Goal: Book appointment/travel/reservation

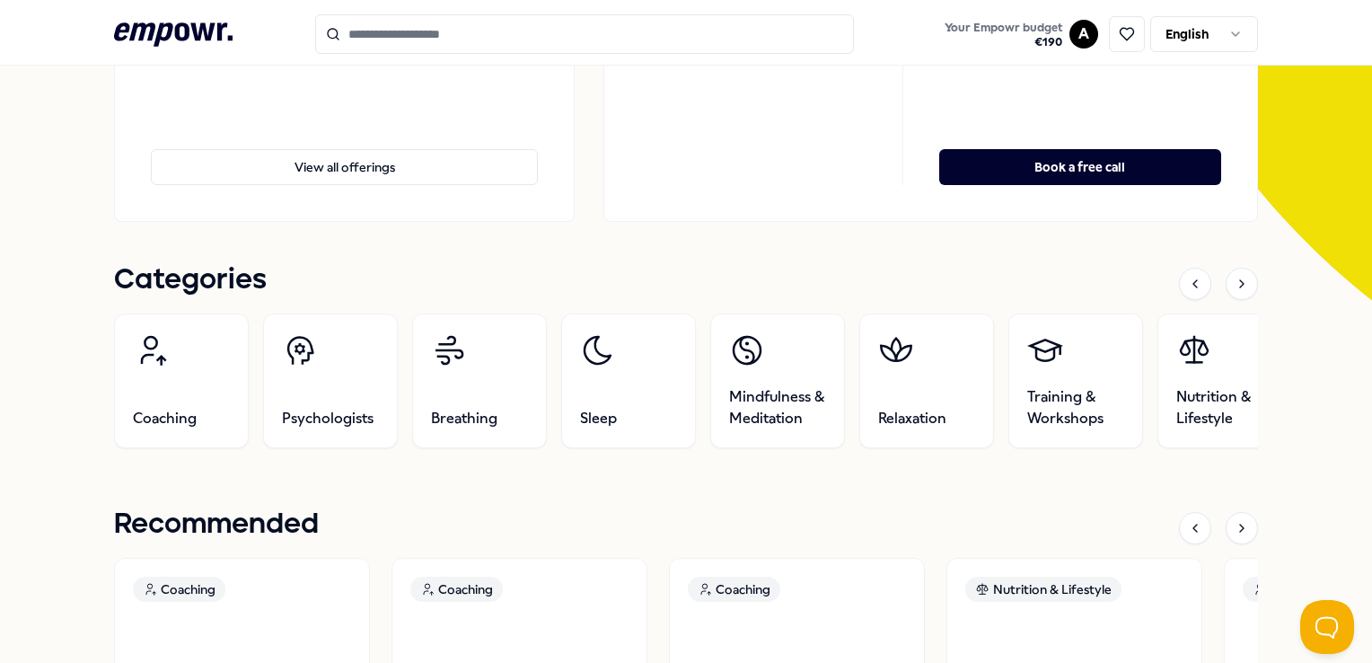
scroll to position [439, 0]
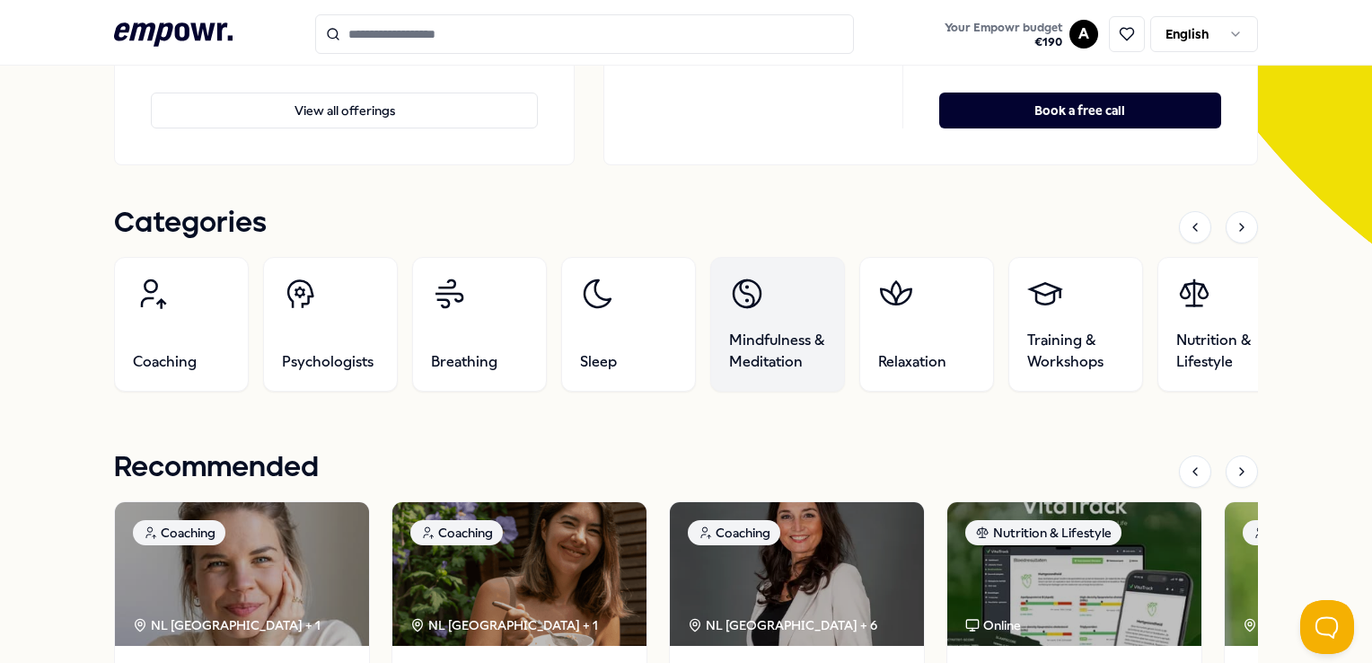
click at [785, 332] on span "Mindfulness & Meditation" at bounding box center [777, 350] width 97 height 43
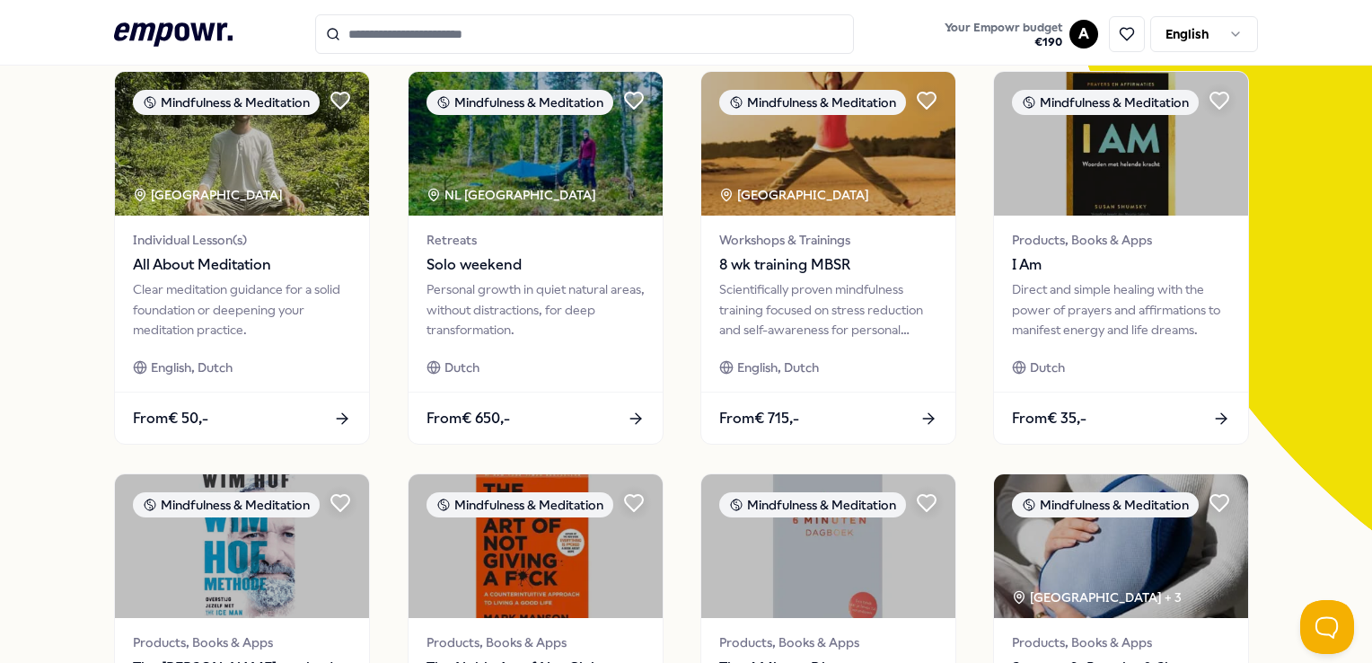
scroll to position [54, 0]
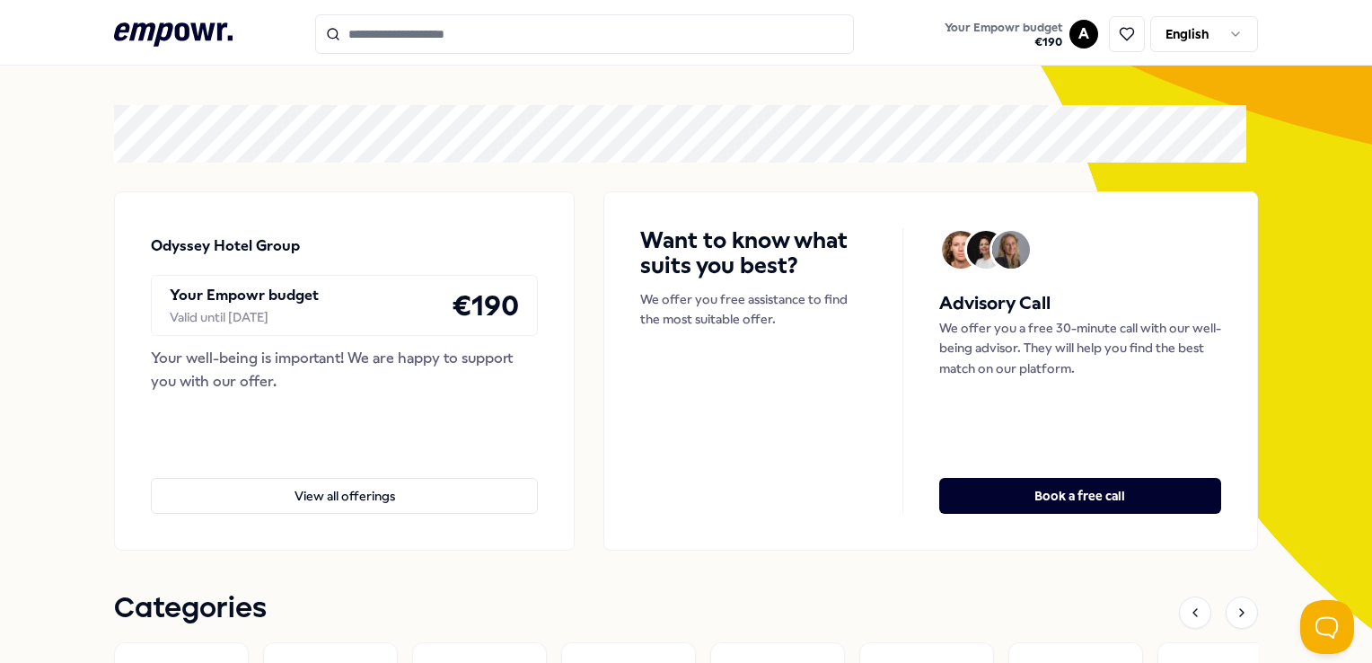
click at [557, 32] on input "Search for products, categories or subcategories" at bounding box center [584, 33] width 539 height 39
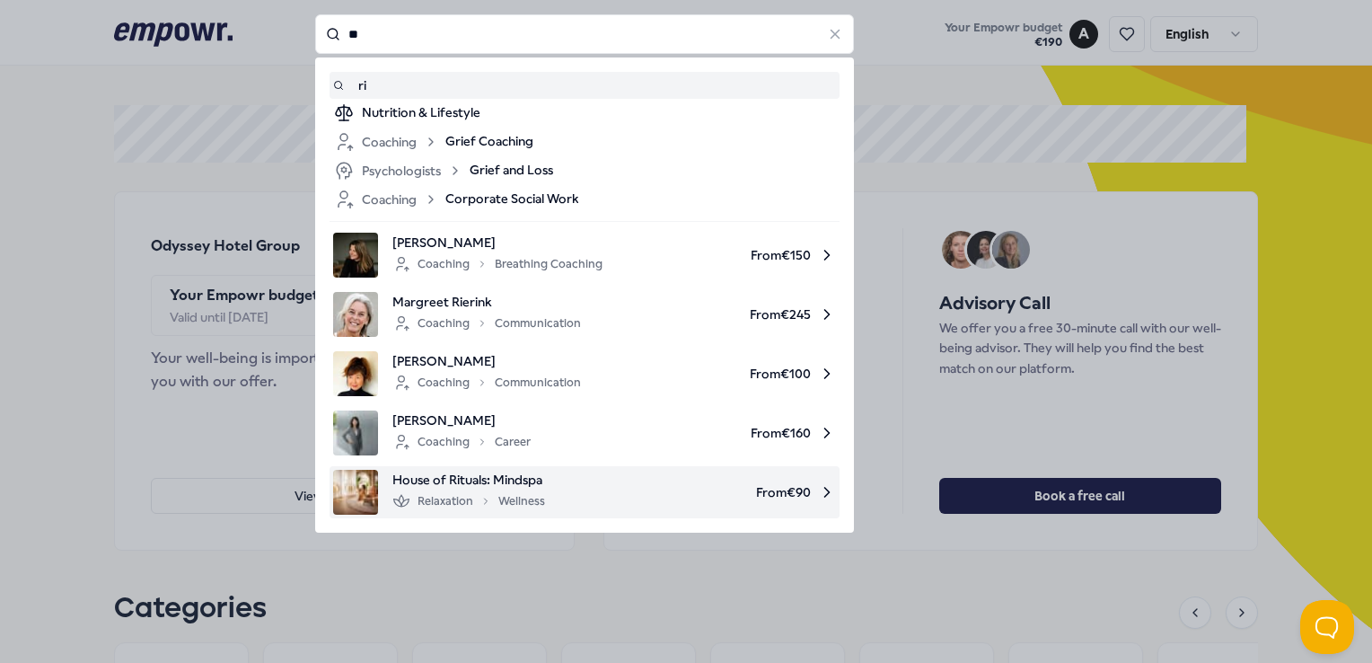
click at [429, 479] on span "House of Rituals: Mindspa" at bounding box center [468, 479] width 153 height 20
type input "**"
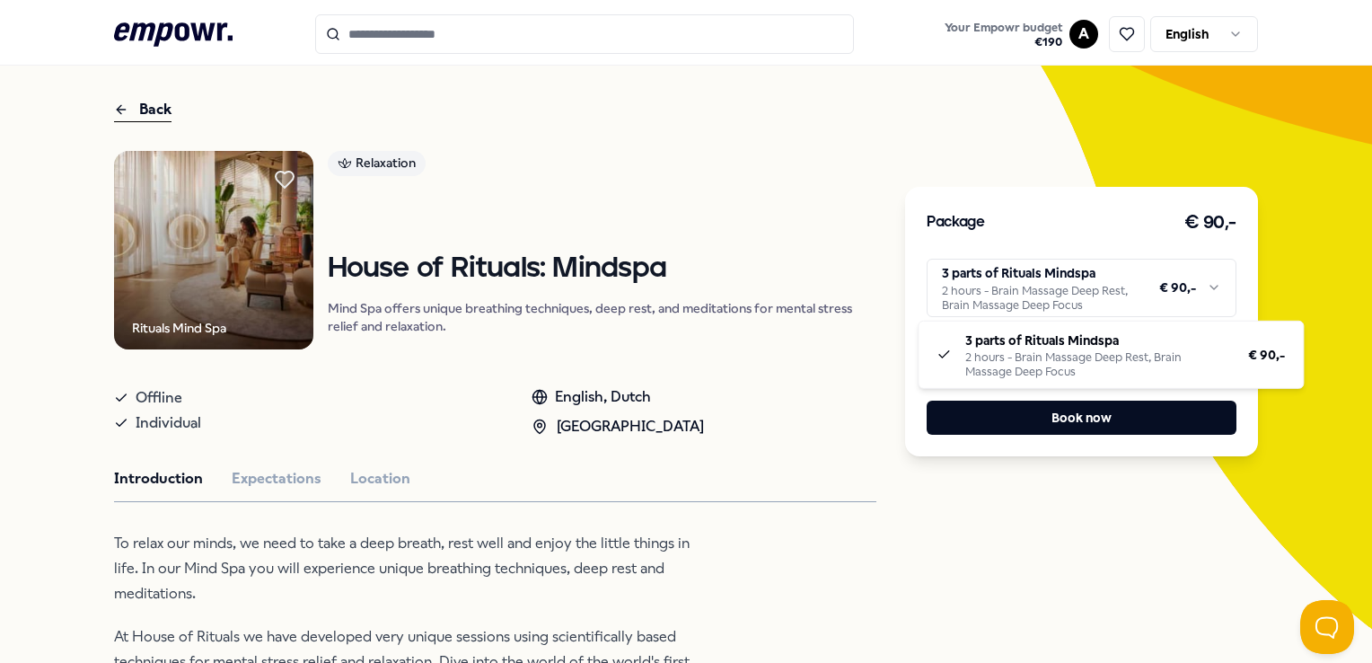
click at [1197, 285] on html ".empowr-logo_svg__cls-1{fill:#03032f} Your Empowr budget € 190 A English All ca…" at bounding box center [686, 331] width 1372 height 663
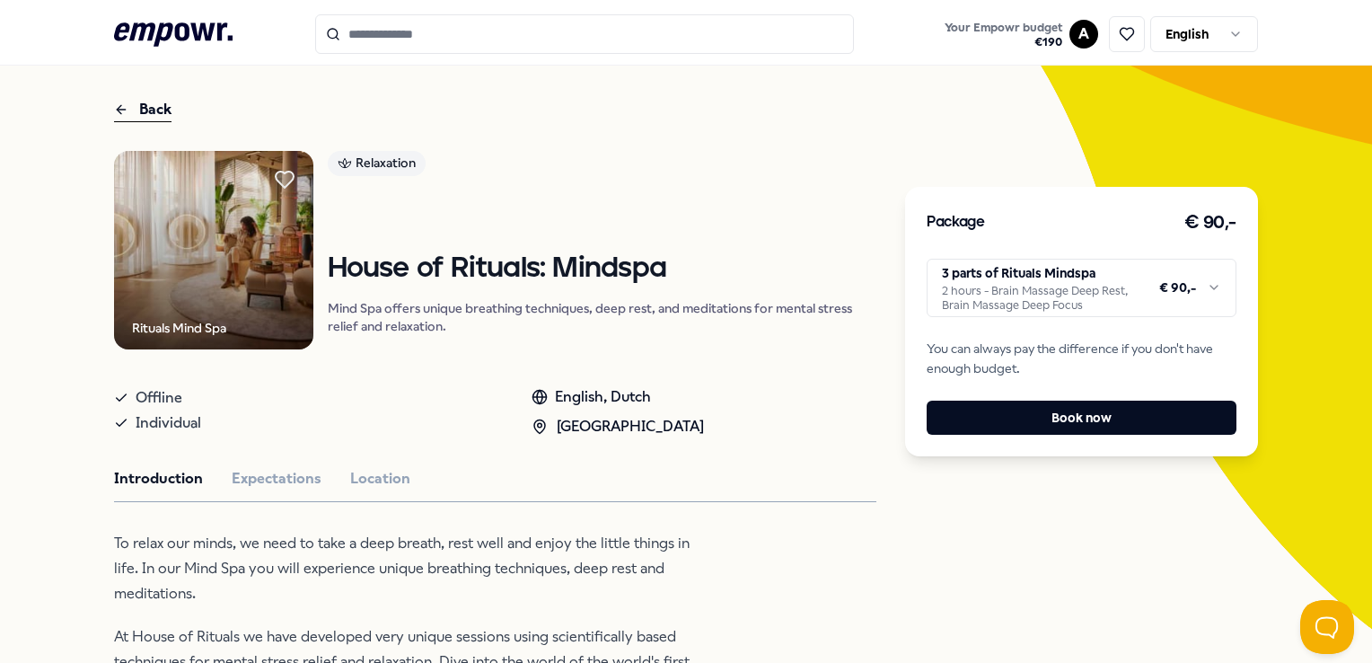
click at [1197, 285] on html ".empowr-logo_svg__cls-1{fill:#03032f} Your Empowr budget € 190 A English All ca…" at bounding box center [686, 331] width 1372 height 663
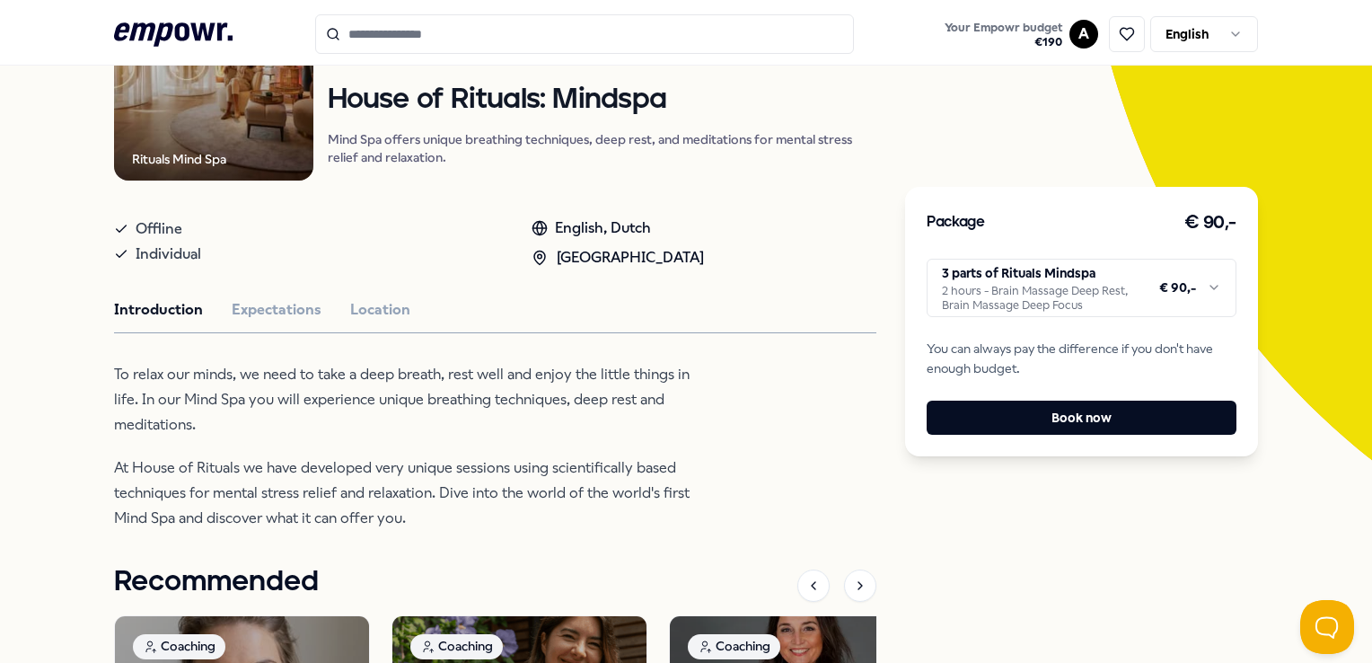
scroll to position [187, 0]
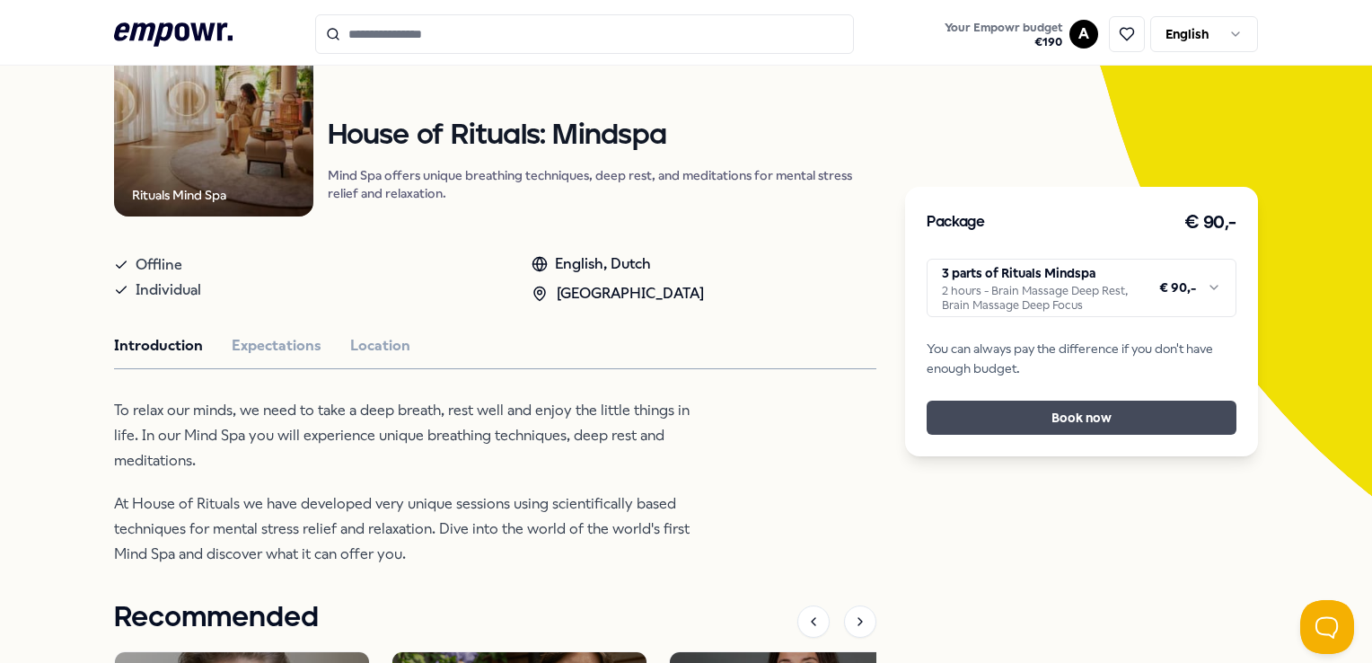
click at [1075, 415] on button "Book now" at bounding box center [1080, 417] width 309 height 34
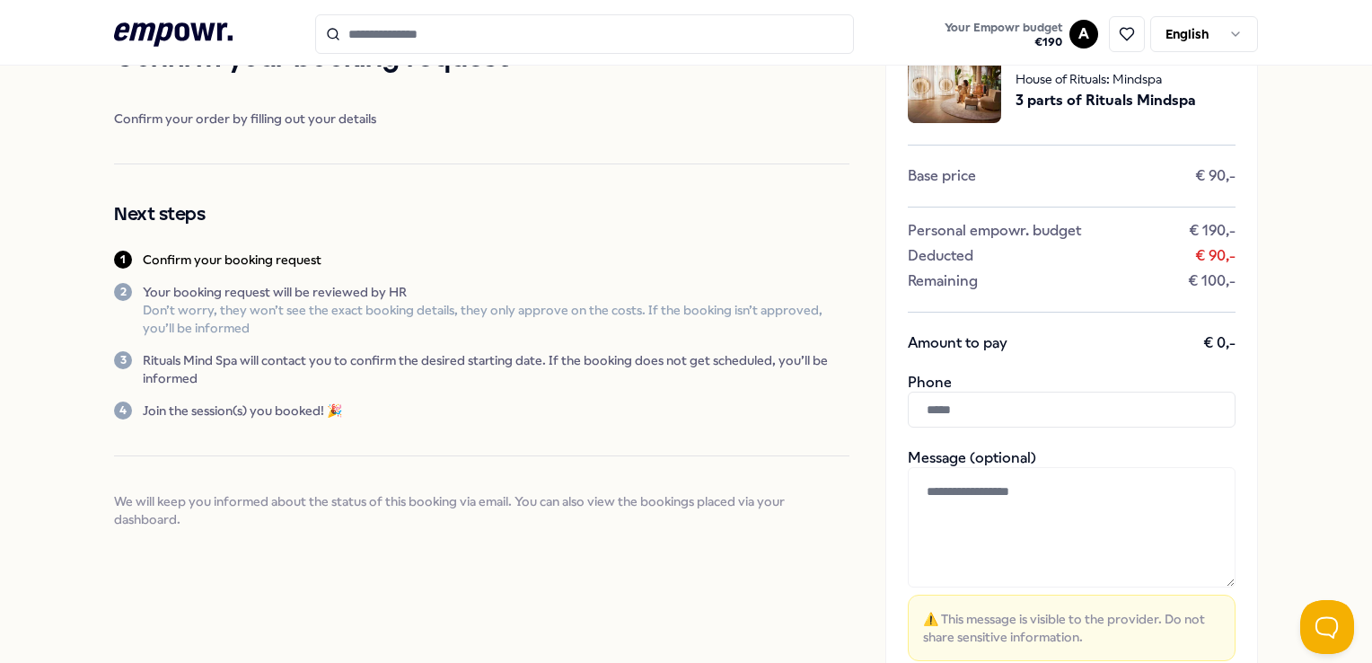
scroll to position [79, 0]
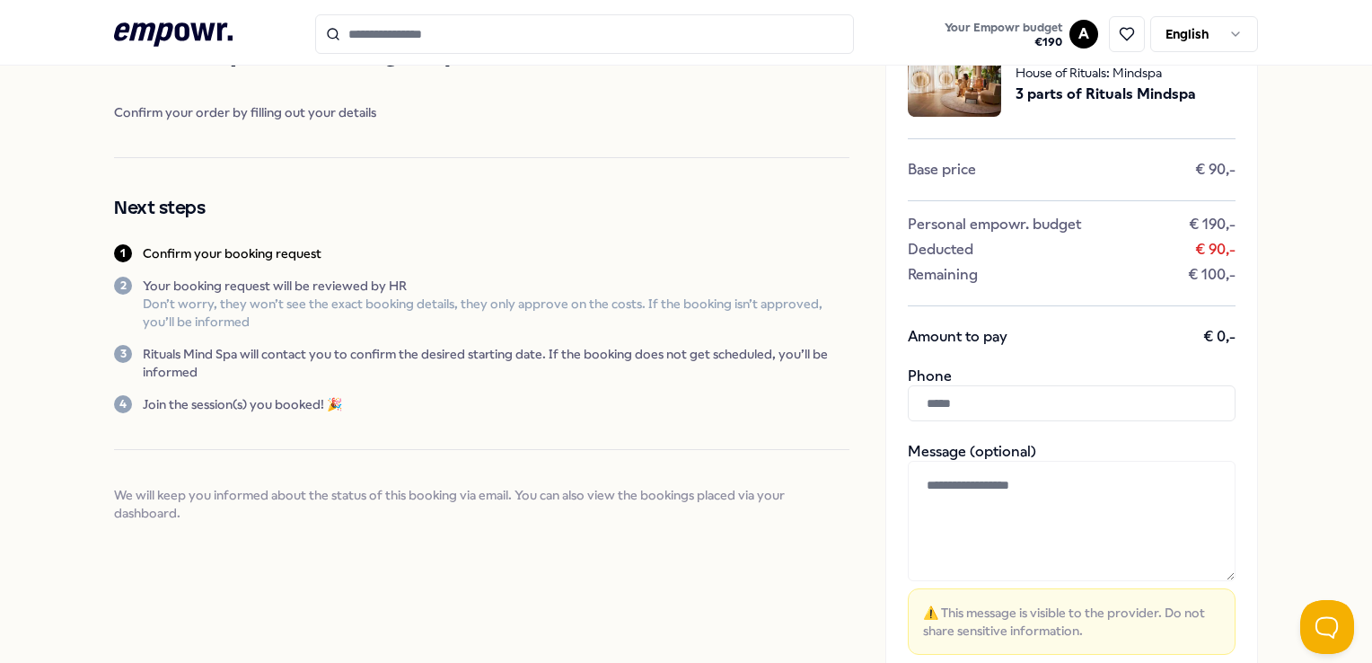
click at [926, 400] on input "text" at bounding box center [1072, 403] width 328 height 36
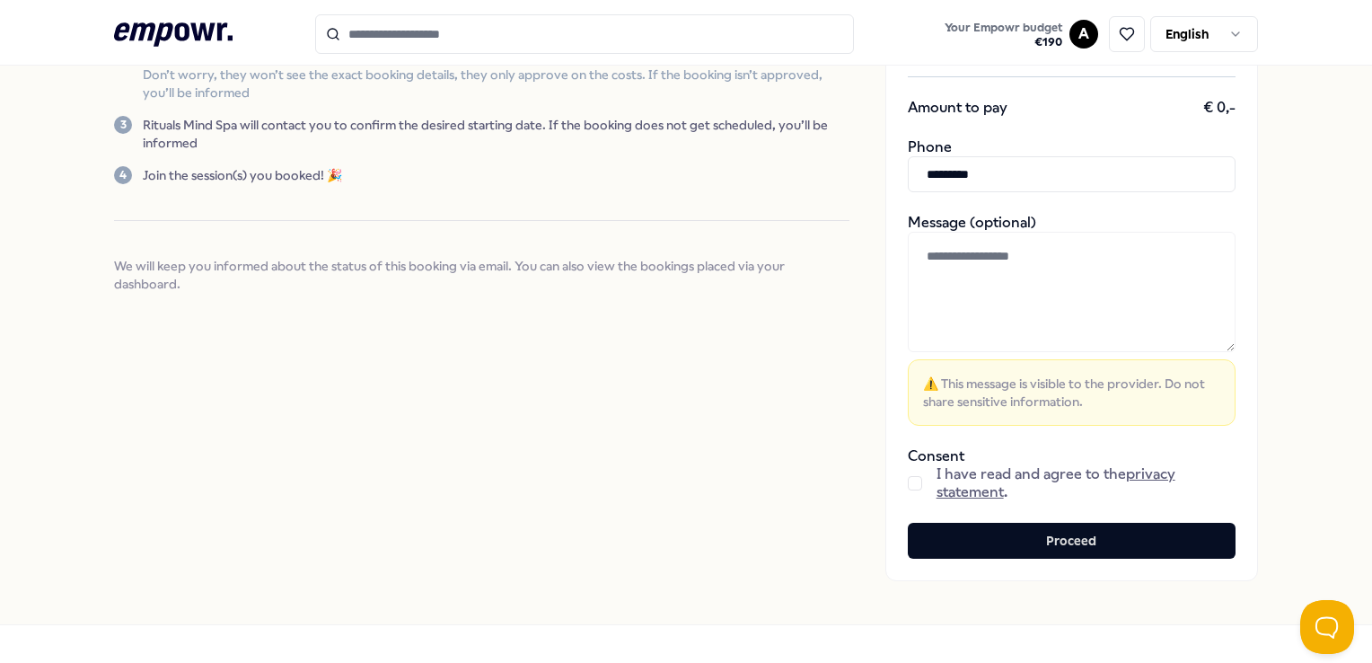
scroll to position [312, 0]
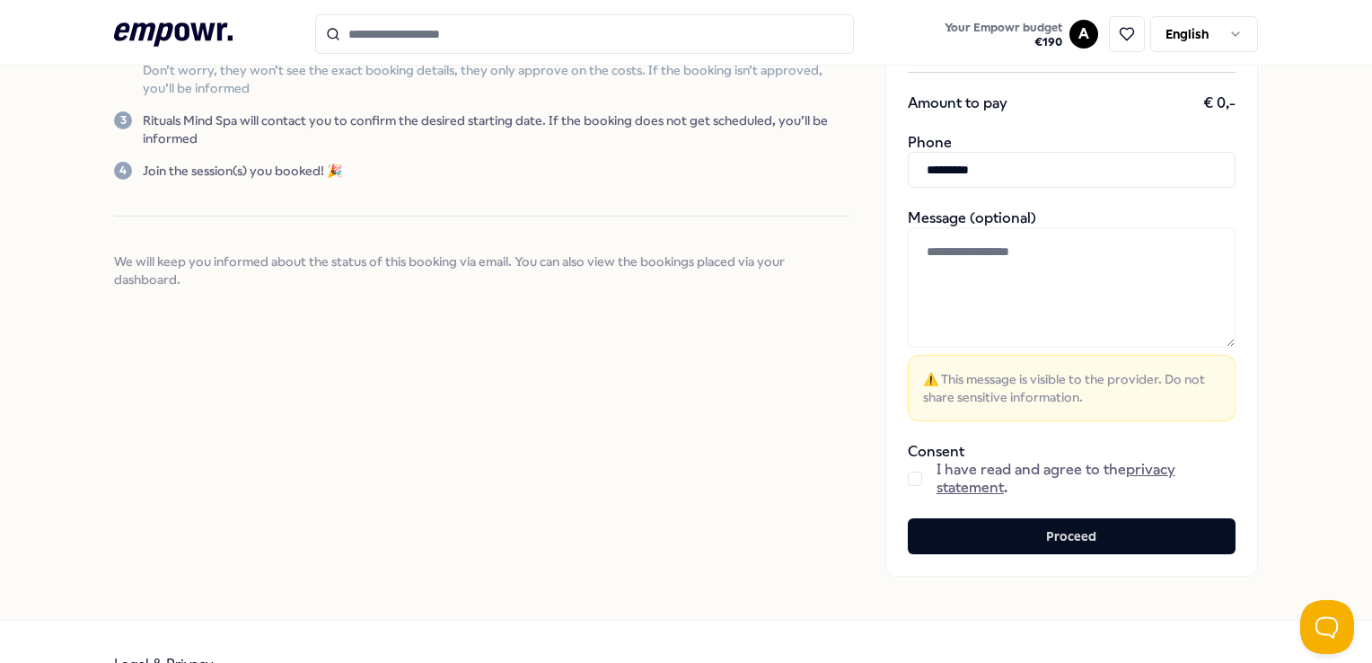
type input "*********"
click at [1140, 479] on span "I have read and agree to the privacy statement ." at bounding box center [1085, 479] width 299 height 36
click at [908, 475] on button "button" at bounding box center [915, 478] width 14 height 14
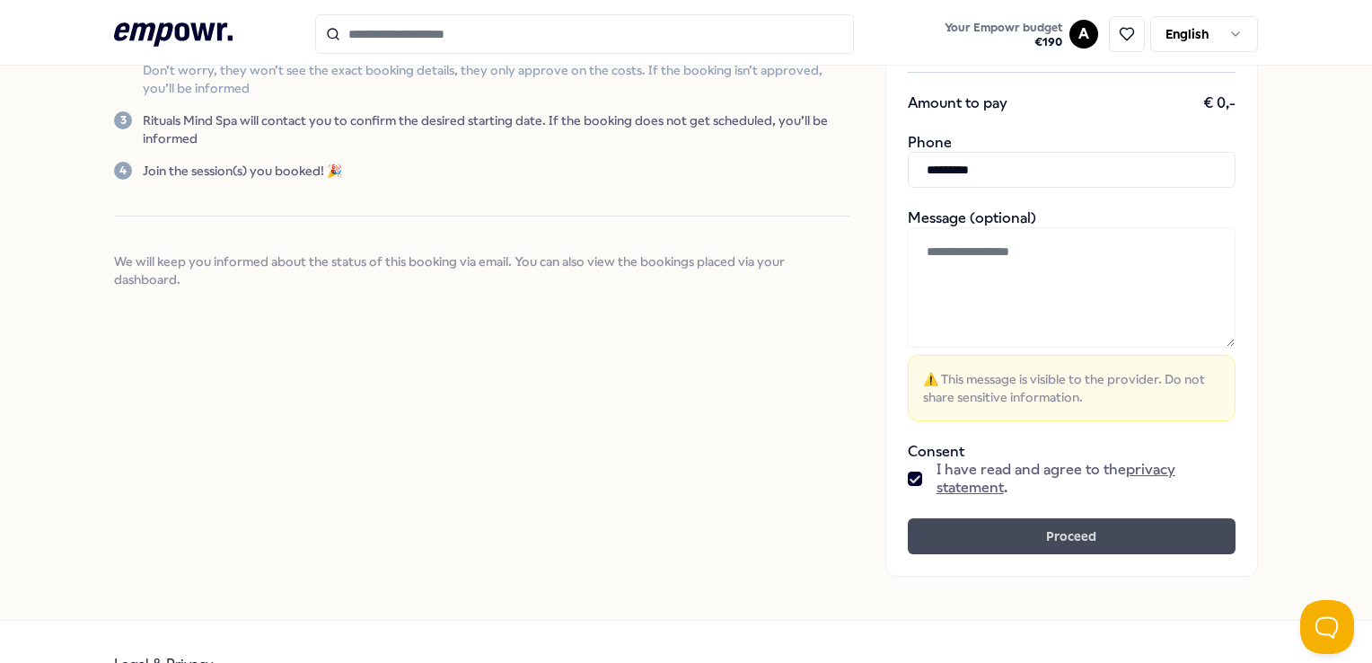
click at [1001, 532] on button "Proceed" at bounding box center [1072, 536] width 328 height 36
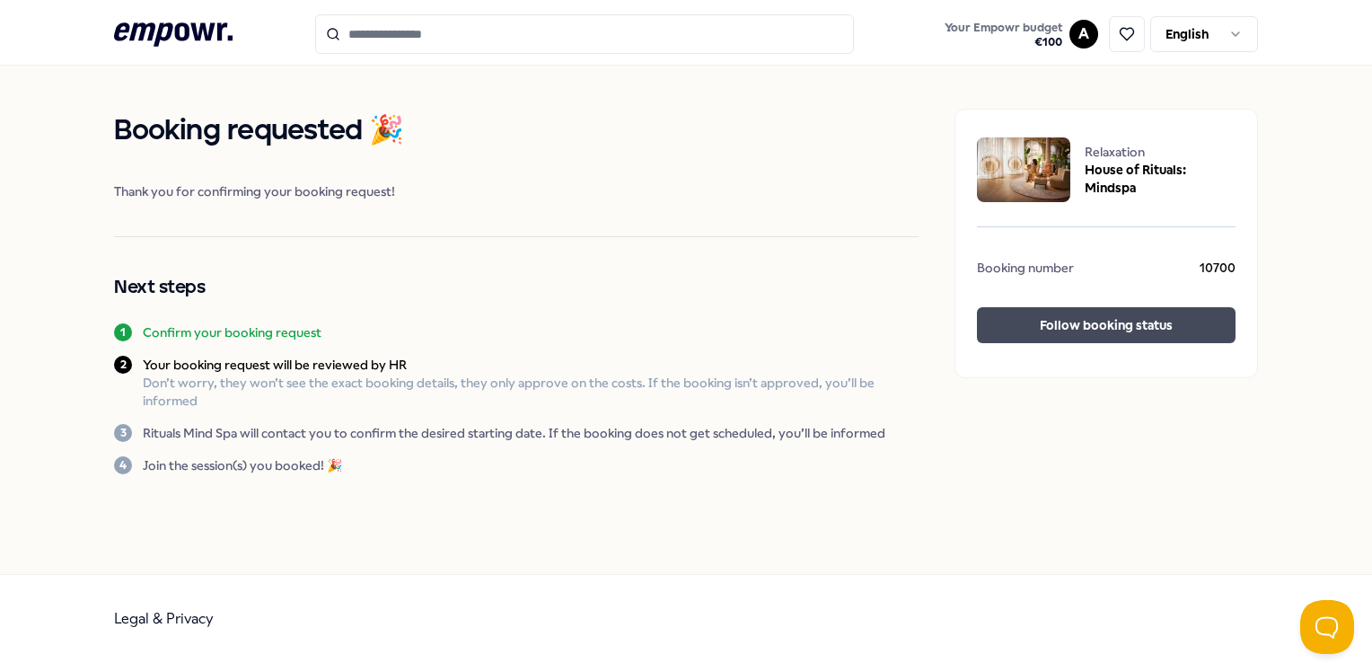
click at [1075, 324] on button "Follow booking status" at bounding box center [1106, 325] width 258 height 36
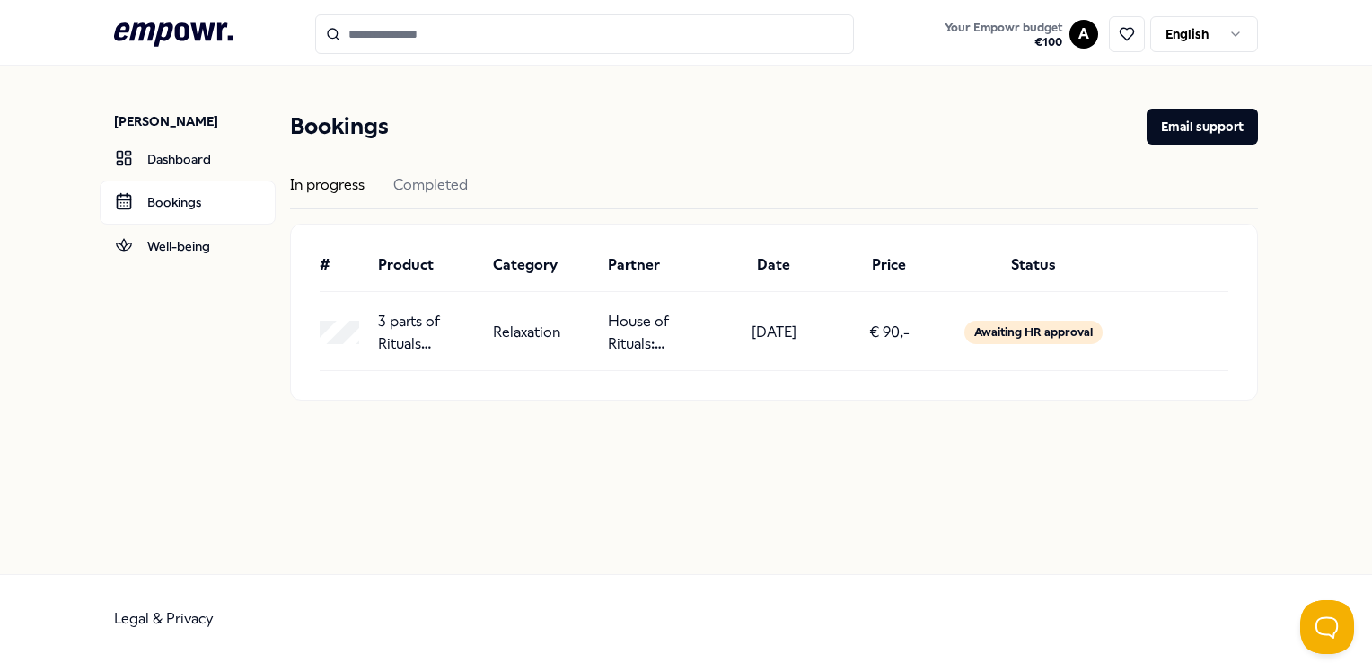
click at [437, 38] on input "Search for products, categories or subcategories" at bounding box center [584, 33] width 539 height 39
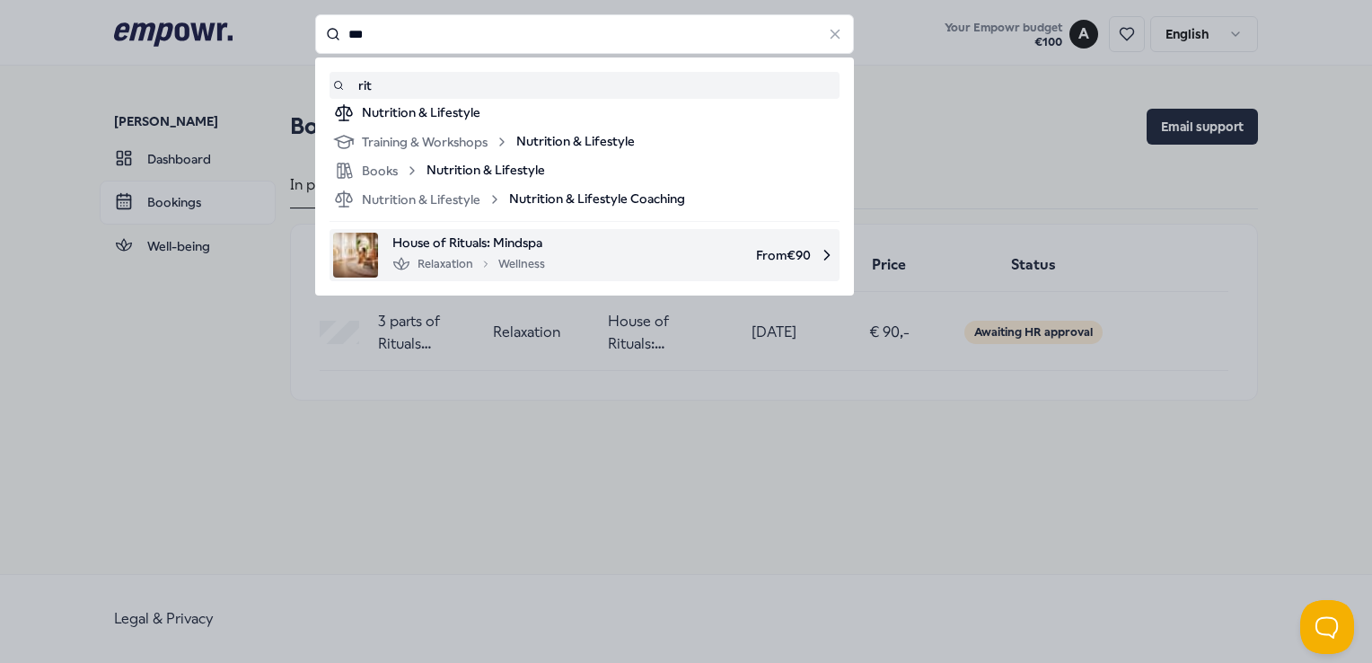
click at [479, 251] on span "House of Rituals: Mindspa" at bounding box center [468, 243] width 153 height 20
type input "***"
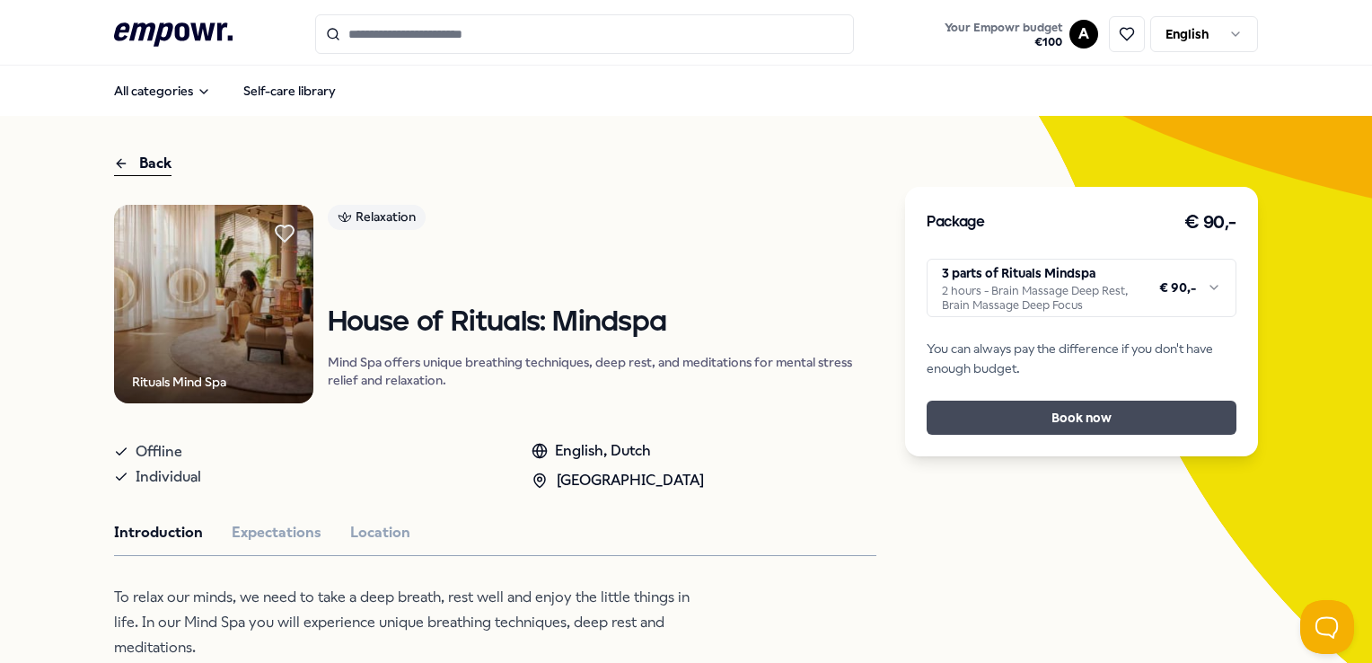
click at [1095, 412] on button "Book now" at bounding box center [1080, 417] width 309 height 34
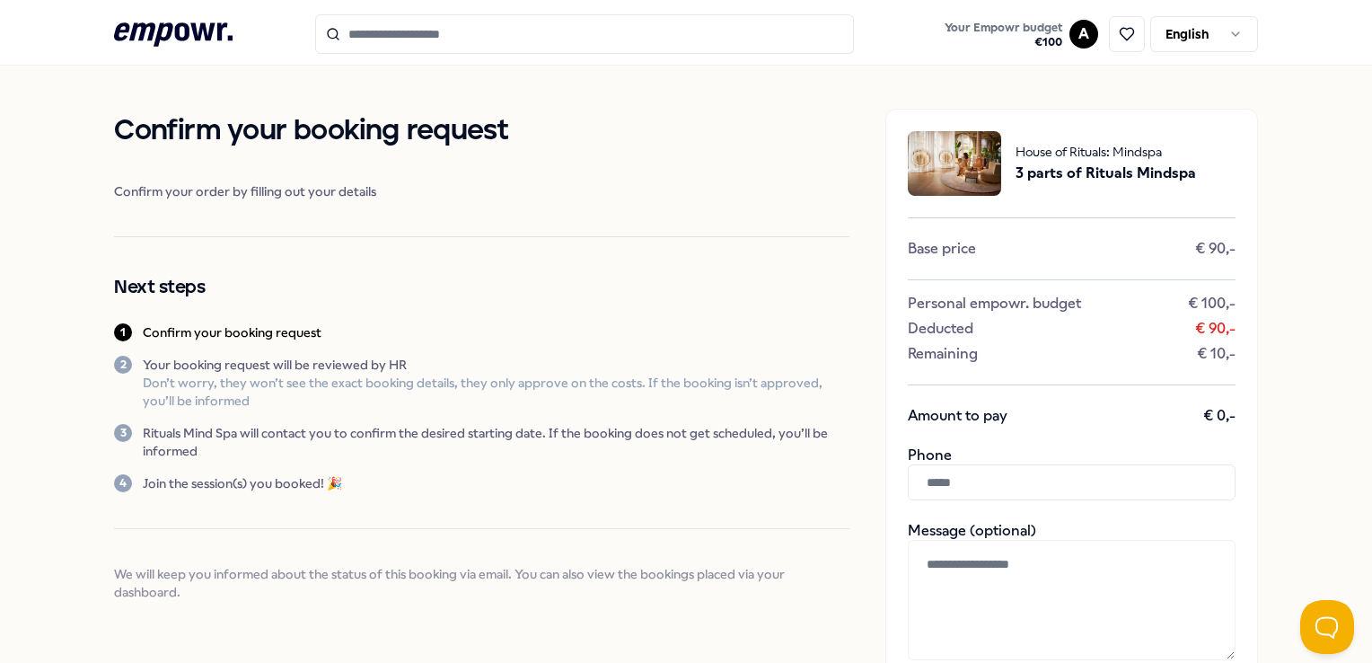
click at [995, 484] on input "text" at bounding box center [1072, 482] width 328 height 36
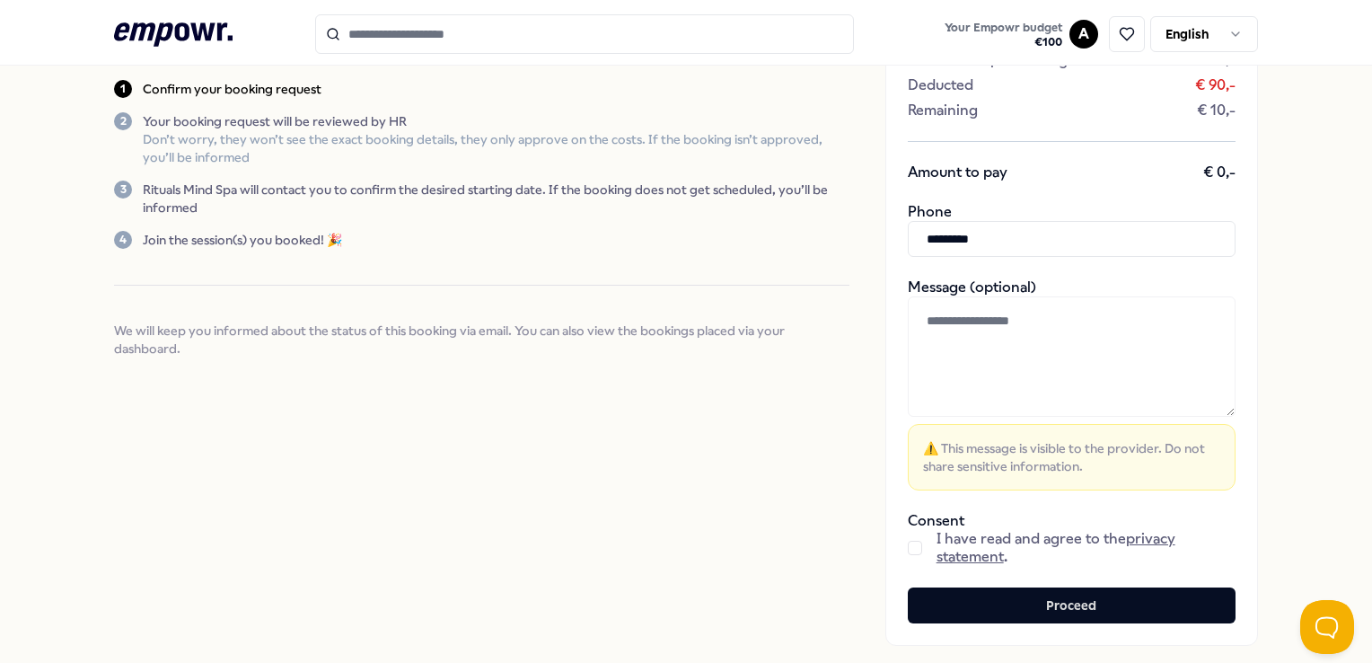
scroll to position [247, 0]
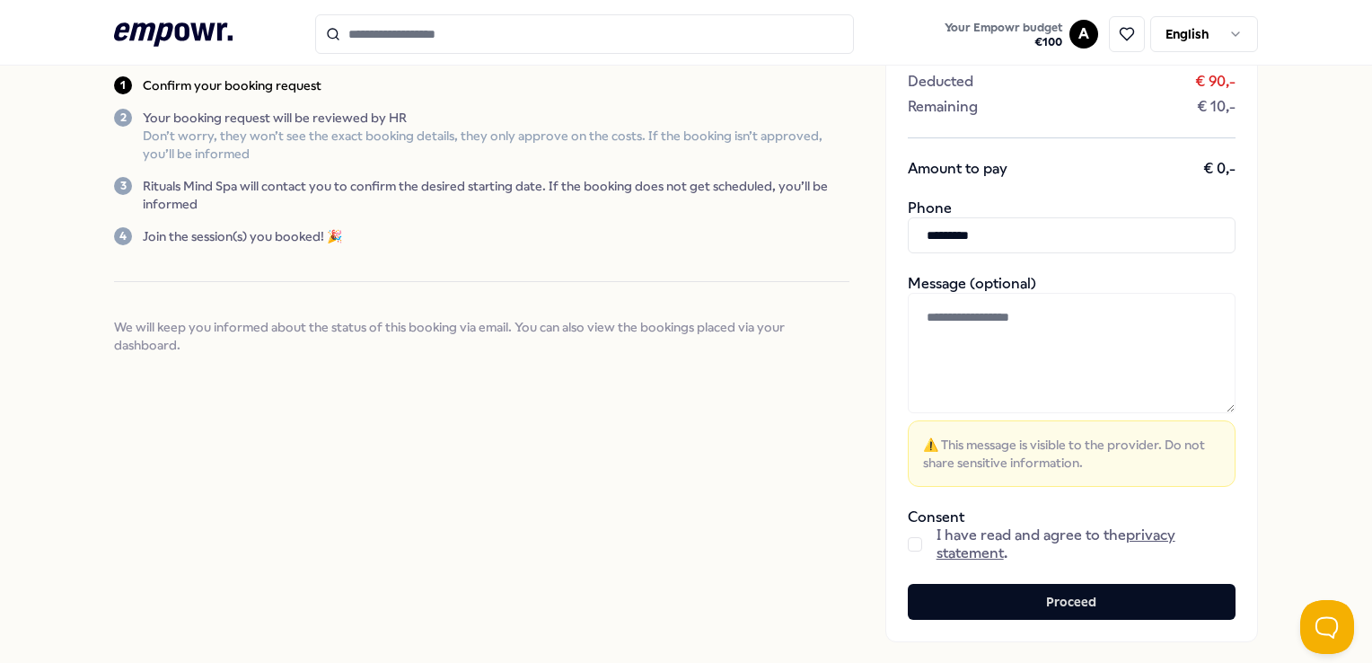
type input "*********"
click at [908, 543] on button "button" at bounding box center [915, 544] width 14 height 14
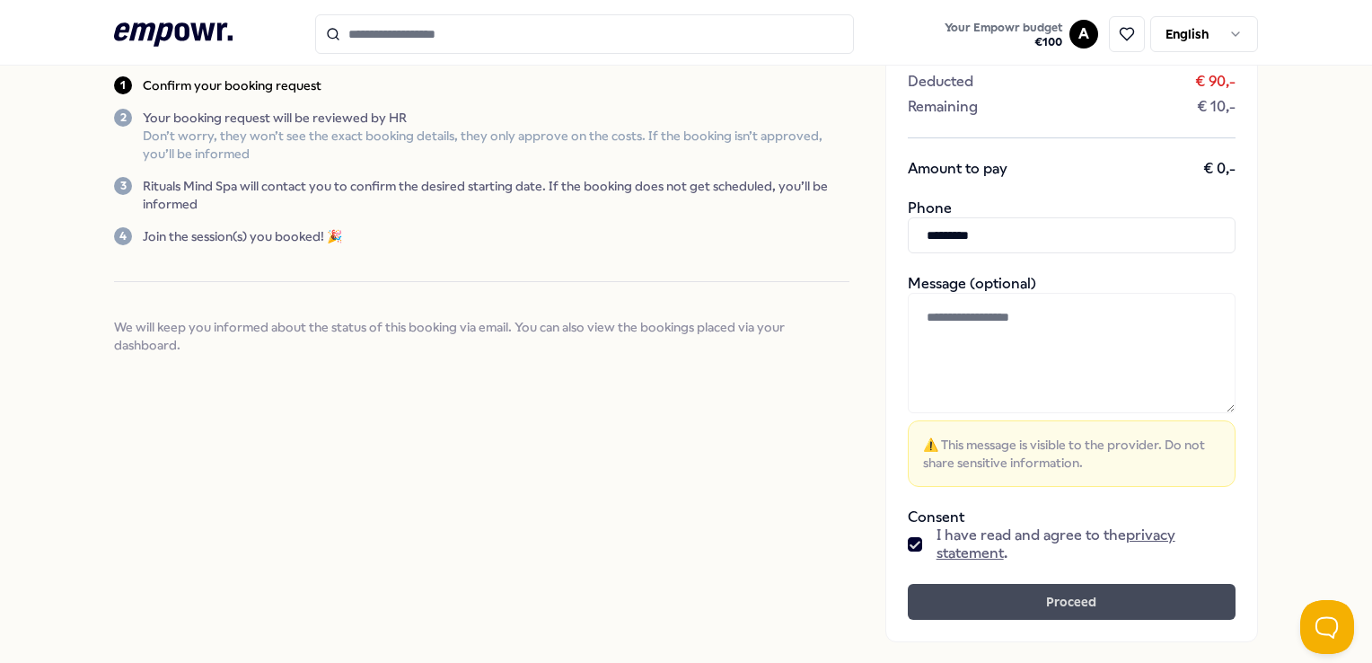
click at [1022, 601] on button "Proceed" at bounding box center [1072, 602] width 328 height 36
